Goal: Understand process/instructions: Learn how to perform a task or action

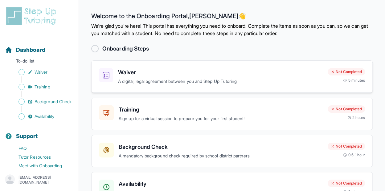
click at [214, 80] on p "A digital, legal agreement between you and Step Up Tutoring" at bounding box center [220, 81] width 205 height 7
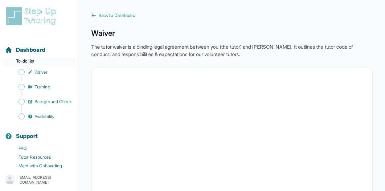
click at [53, 61] on p "To-do list" at bounding box center [39, 62] width 74 height 9
click at [59, 70] on link "Waiver" at bounding box center [42, 72] width 74 height 9
click at [22, 50] on span "Dashboard" at bounding box center [30, 50] width 29 height 9
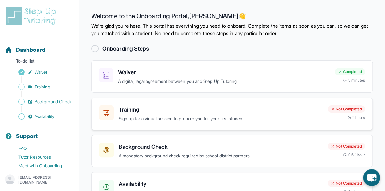
click at [211, 106] on h3 "Training" at bounding box center [221, 109] width 204 height 9
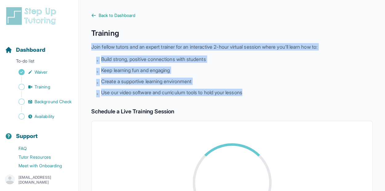
drag, startPoint x: 275, startPoint y: 91, endPoint x: 243, endPoint y: 31, distance: 68.8
click at [243, 31] on div "Training Join fellow tutors and an expert trainer for an interactive 2-hour vir…" at bounding box center [231, 62] width 281 height 69
click at [243, 31] on h1 "Training" at bounding box center [231, 33] width 281 height 10
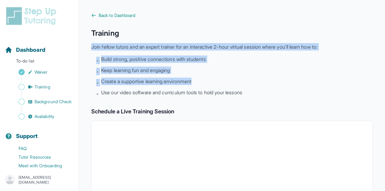
drag, startPoint x: 243, startPoint y: 31, endPoint x: 271, endPoint y: 85, distance: 61.3
click at [271, 85] on div "Training Join fellow tutors and an expert trainer for an interactive 2-hour vir…" at bounding box center [231, 62] width 281 height 69
click at [271, 85] on li "• Create a supportive learning environment" at bounding box center [234, 82] width 276 height 9
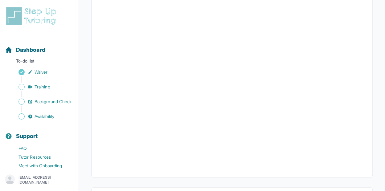
scroll to position [57, 0]
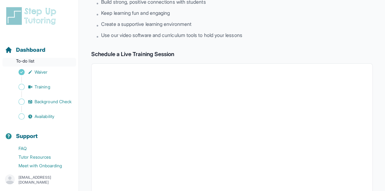
click at [47, 59] on p "To-do list" at bounding box center [39, 62] width 74 height 9
click at [45, 52] on span "Dashboard" at bounding box center [30, 50] width 29 height 9
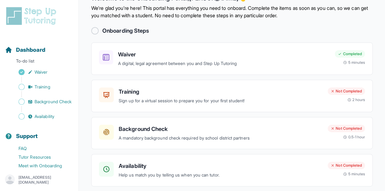
scroll to position [31, 0]
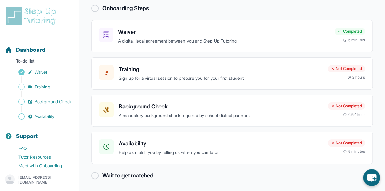
scroll to position [41, 0]
click at [169, 117] on p "A mandatory background check required by school district partners" at bounding box center [221, 115] width 204 height 7
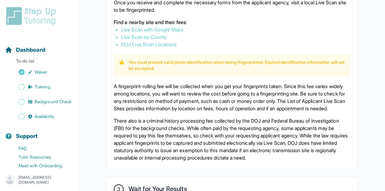
scroll to position [398, 0]
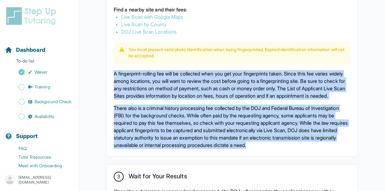
drag, startPoint x: 113, startPoint y: 88, endPoint x: 365, endPoint y: 163, distance: 262.1
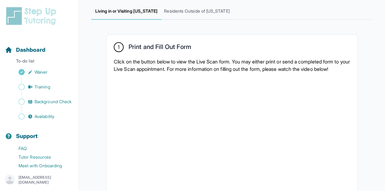
scroll to position [89, 0]
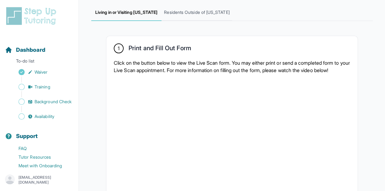
click at [201, 72] on p "Click on the button below to view the Live Scan form. You may either print or s…" at bounding box center [232, 66] width 236 height 15
click at [28, 51] on span "Dashboard" at bounding box center [30, 50] width 29 height 9
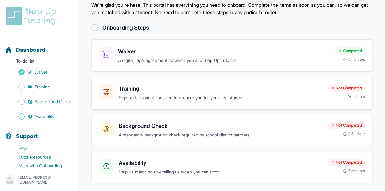
scroll to position [31, 0]
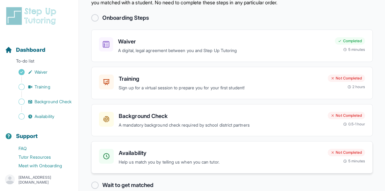
click at [226, 154] on h3 "Availability" at bounding box center [221, 153] width 204 height 9
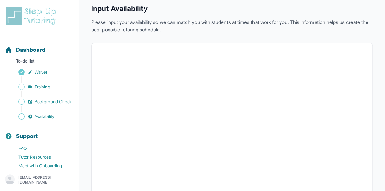
scroll to position [31, 0]
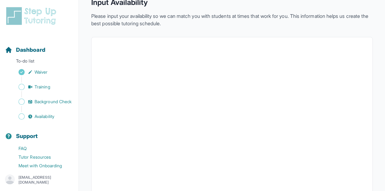
click at [378, 111] on main "Back to Dashboard Input Availability Please input your availability so we can m…" at bounding box center [232, 148] width 306 height 358
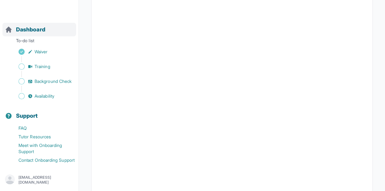
scroll to position [34, 0]
